Goal: Task Accomplishment & Management: Use online tool/utility

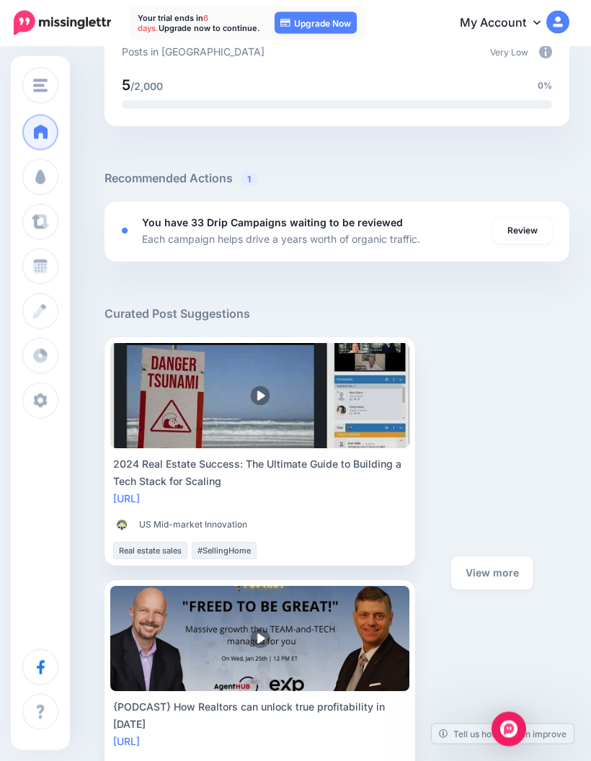
scroll to position [777, 0]
click at [520, 237] on link "Review" at bounding box center [522, 231] width 59 height 26
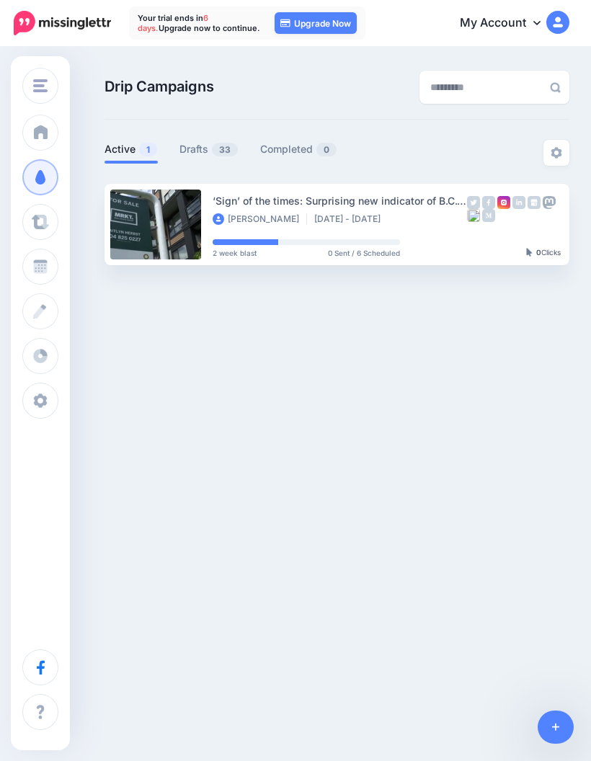
click at [208, 148] on link "Drafts 33" at bounding box center [208, 148] width 59 height 17
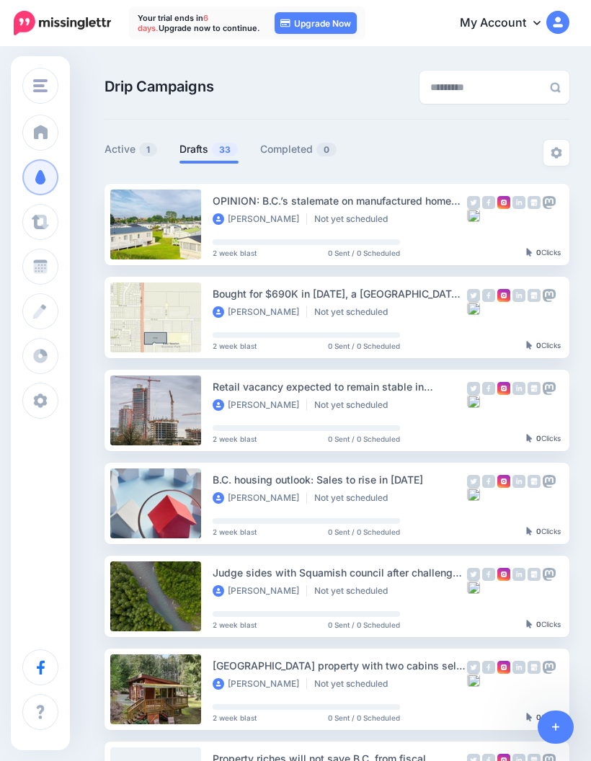
click at [474, 220] on img at bounding box center [473, 215] width 13 height 13
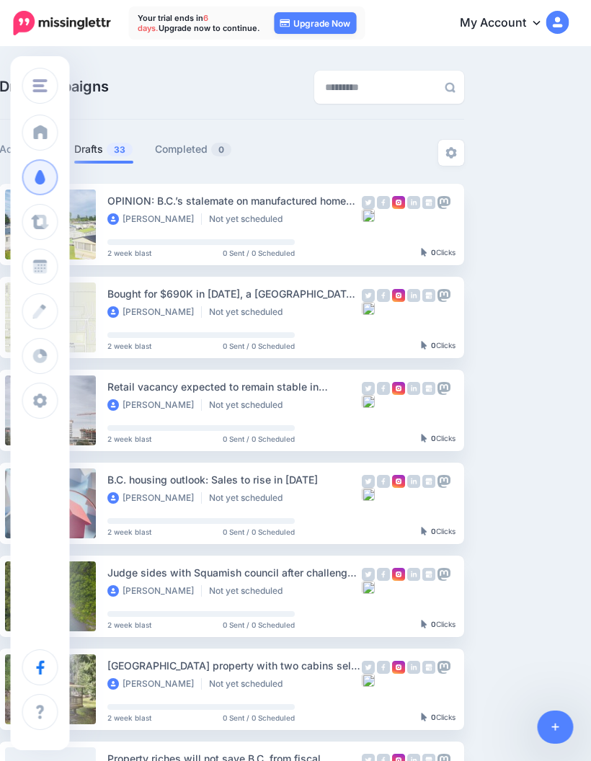
scroll to position [0, 117]
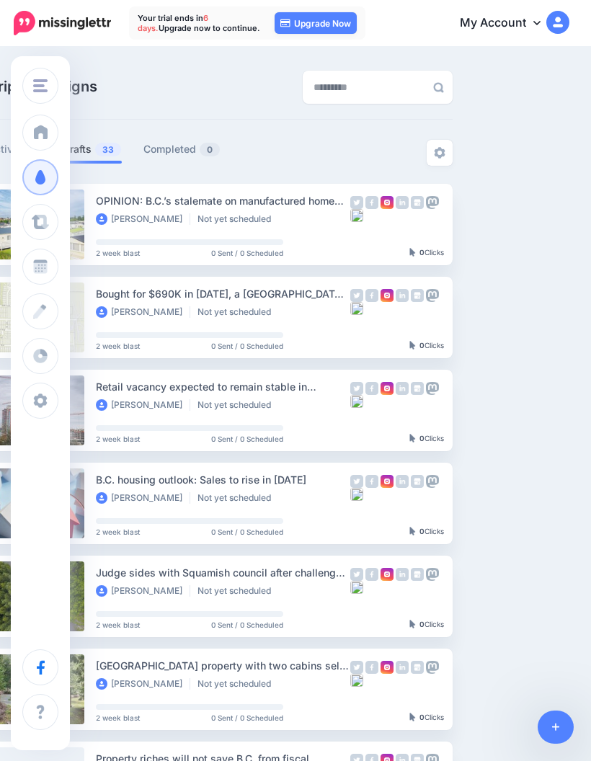
click at [530, 229] on link "Setup Campaign" at bounding box center [512, 225] width 98 height 26
click at [506, 227] on link "Setup Campaign" at bounding box center [512, 225] width 98 height 26
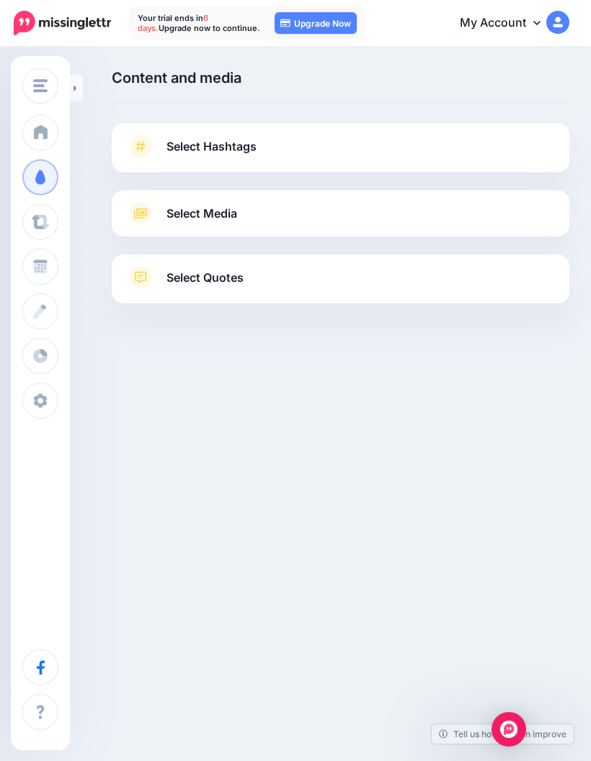
scroll to position [58, 0]
click at [545, 266] on link "Select Quotes" at bounding box center [340, 284] width 429 height 37
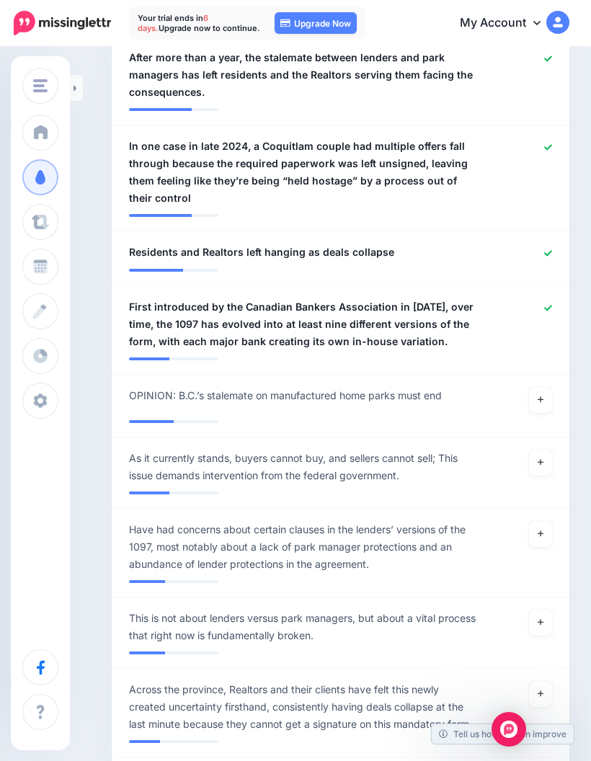
scroll to position [1166, 0]
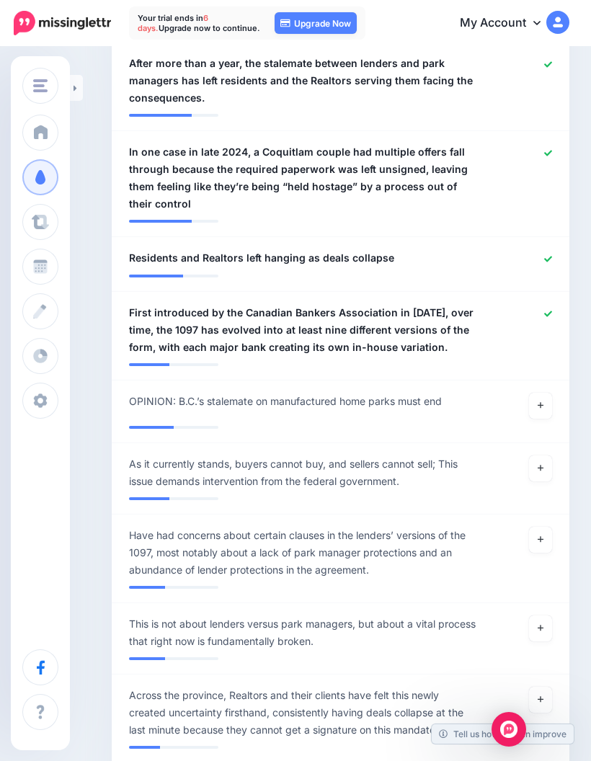
click at [547, 393] on link at bounding box center [540, 406] width 23 height 26
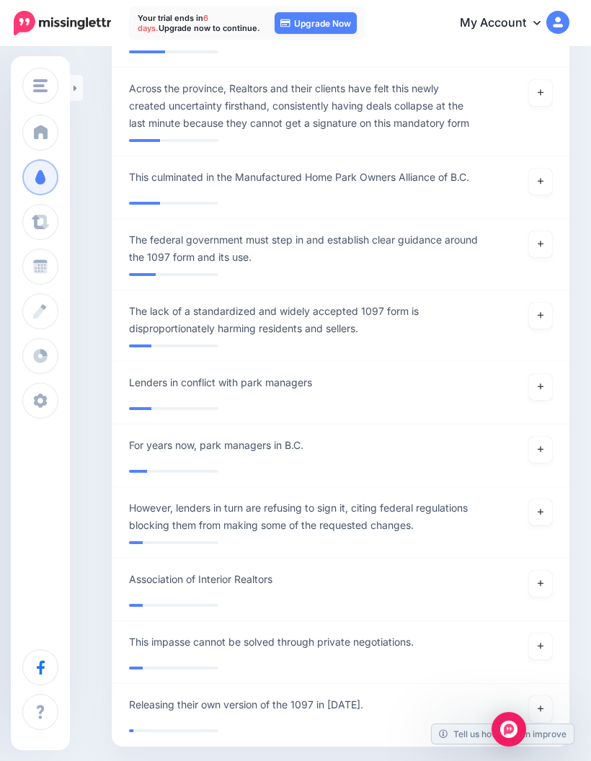
scroll to position [1822, 0]
